Goal: Navigation & Orientation: Find specific page/section

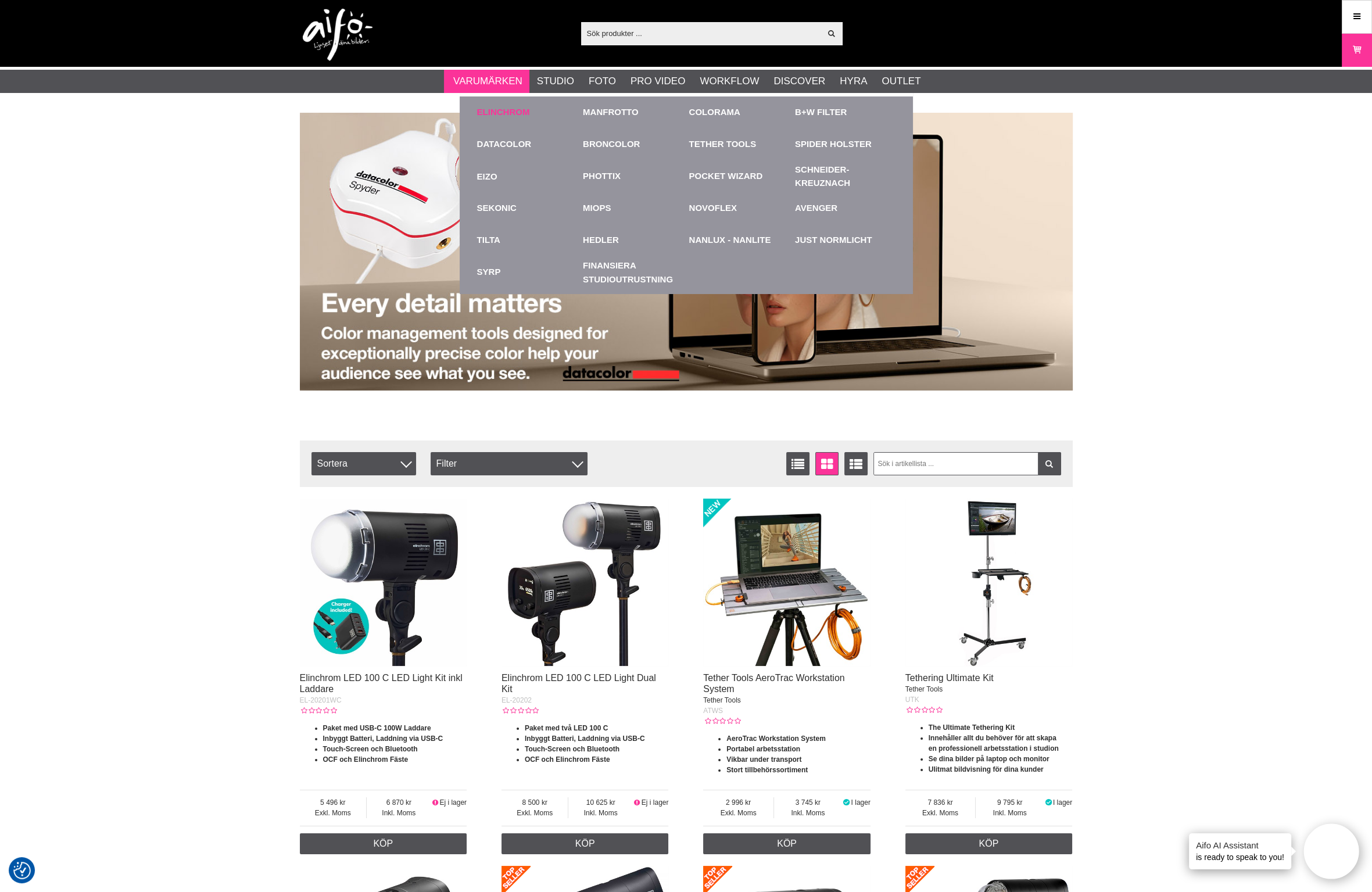
click at [500, 109] on link "Elinchrom" at bounding box center [503, 112] width 53 height 13
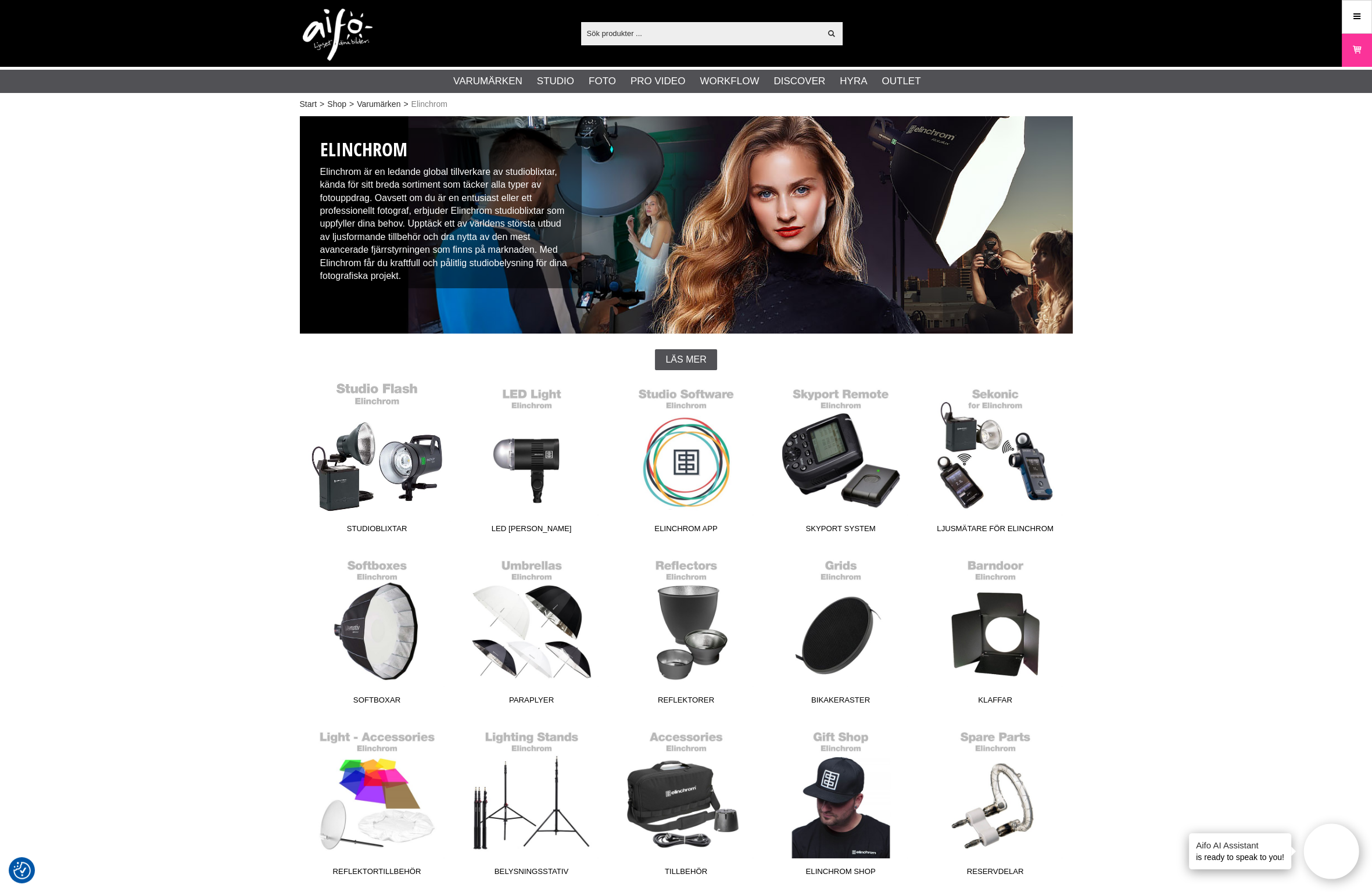
click at [381, 450] on link "Studioblixtar" at bounding box center [376, 459] width 155 height 157
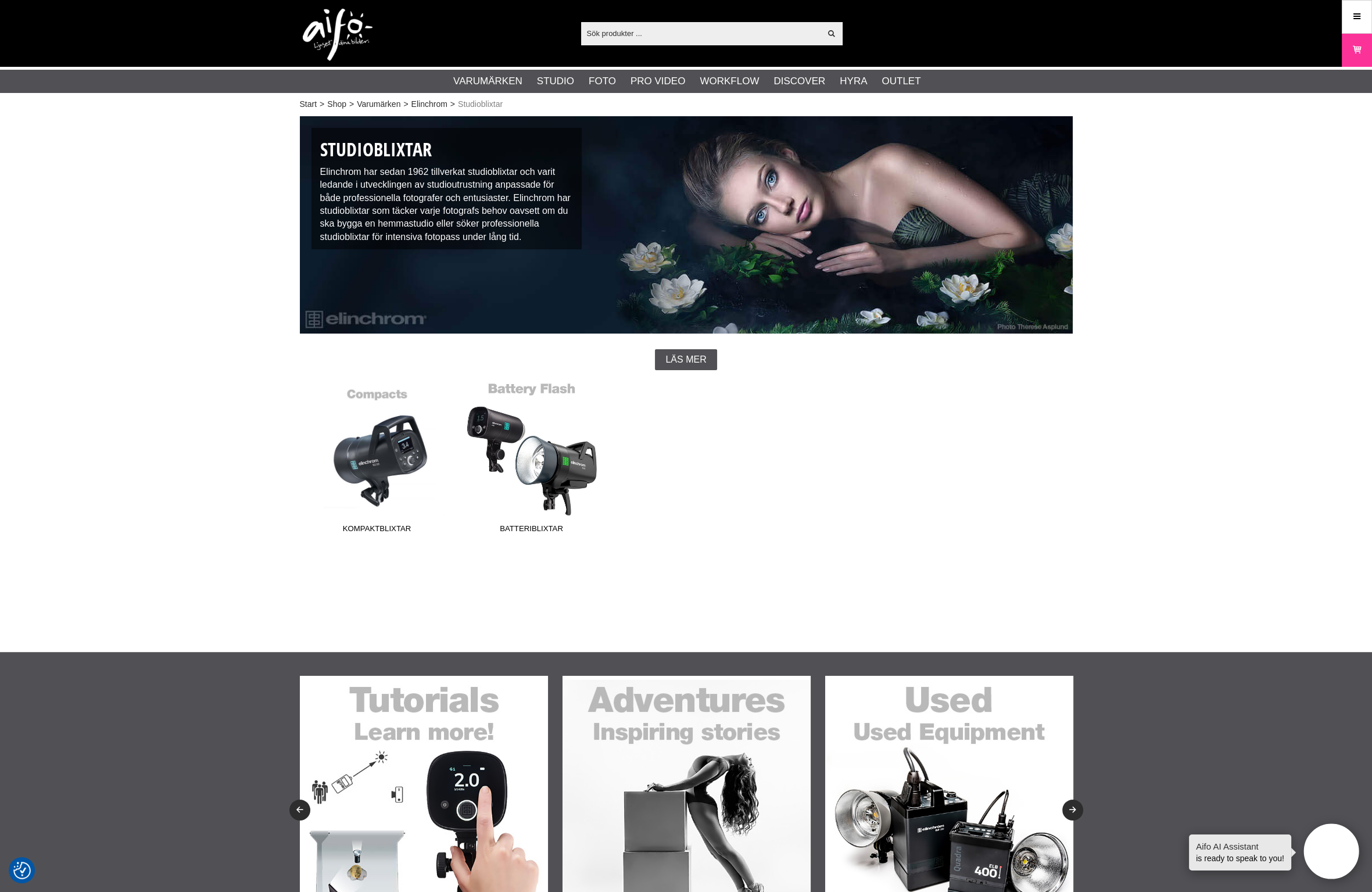
click at [555, 463] on link "Batteriblixtar" at bounding box center [531, 459] width 155 height 157
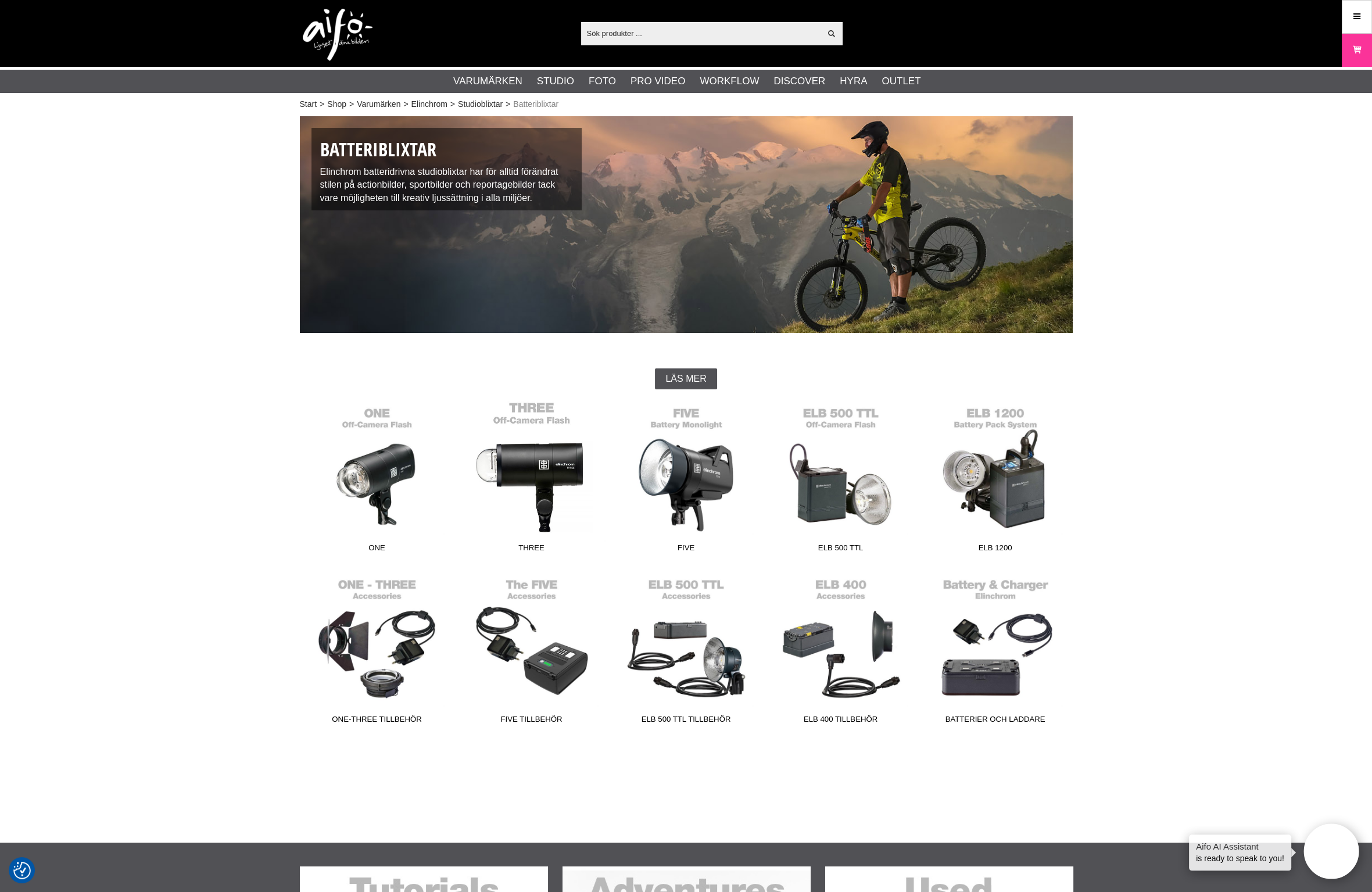
click at [555, 463] on link "THREE" at bounding box center [531, 479] width 155 height 157
